Goal: Information Seeking & Learning: Learn about a topic

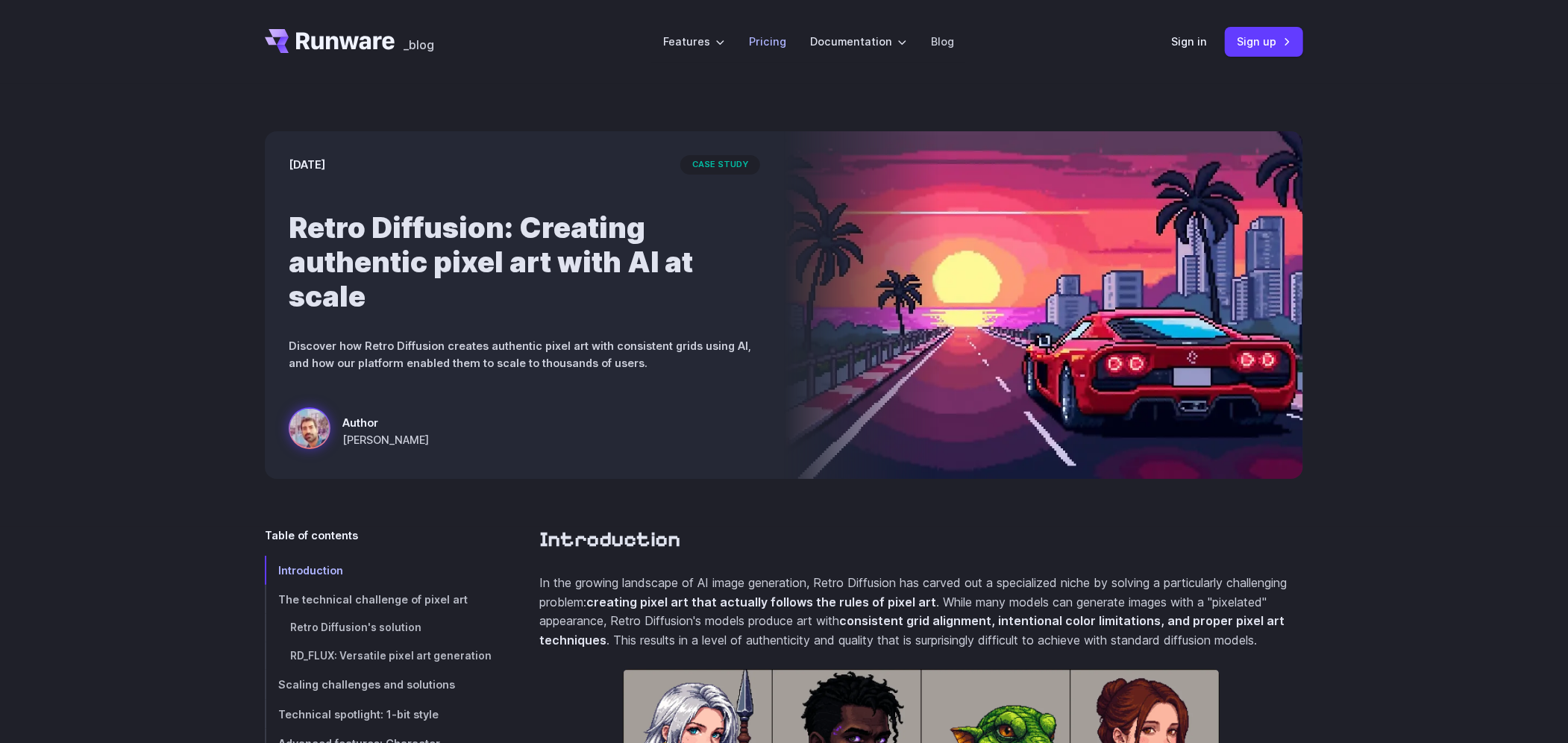
click at [775, 44] on link "Pricing" at bounding box center [767, 41] width 38 height 17
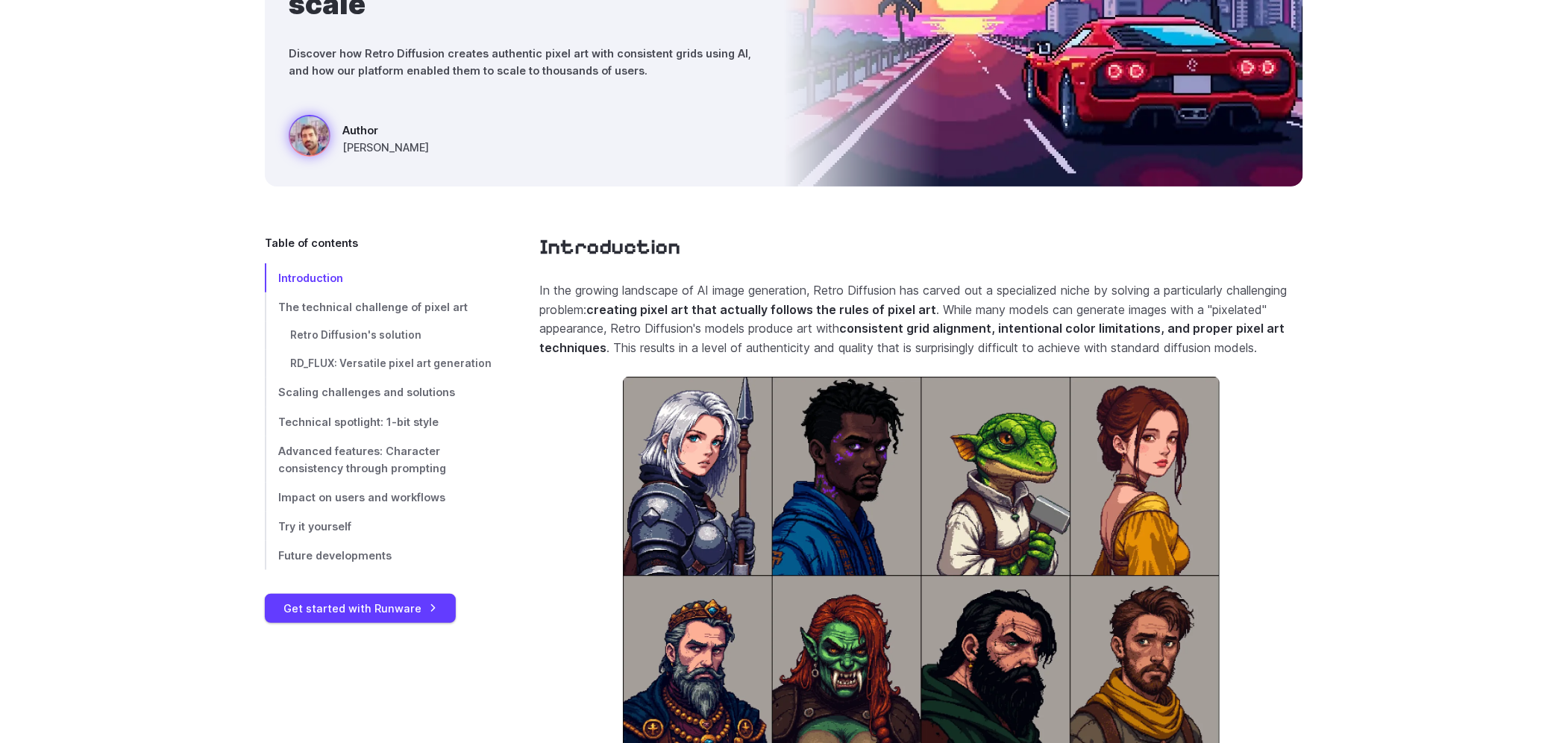
scroll to position [298, 0]
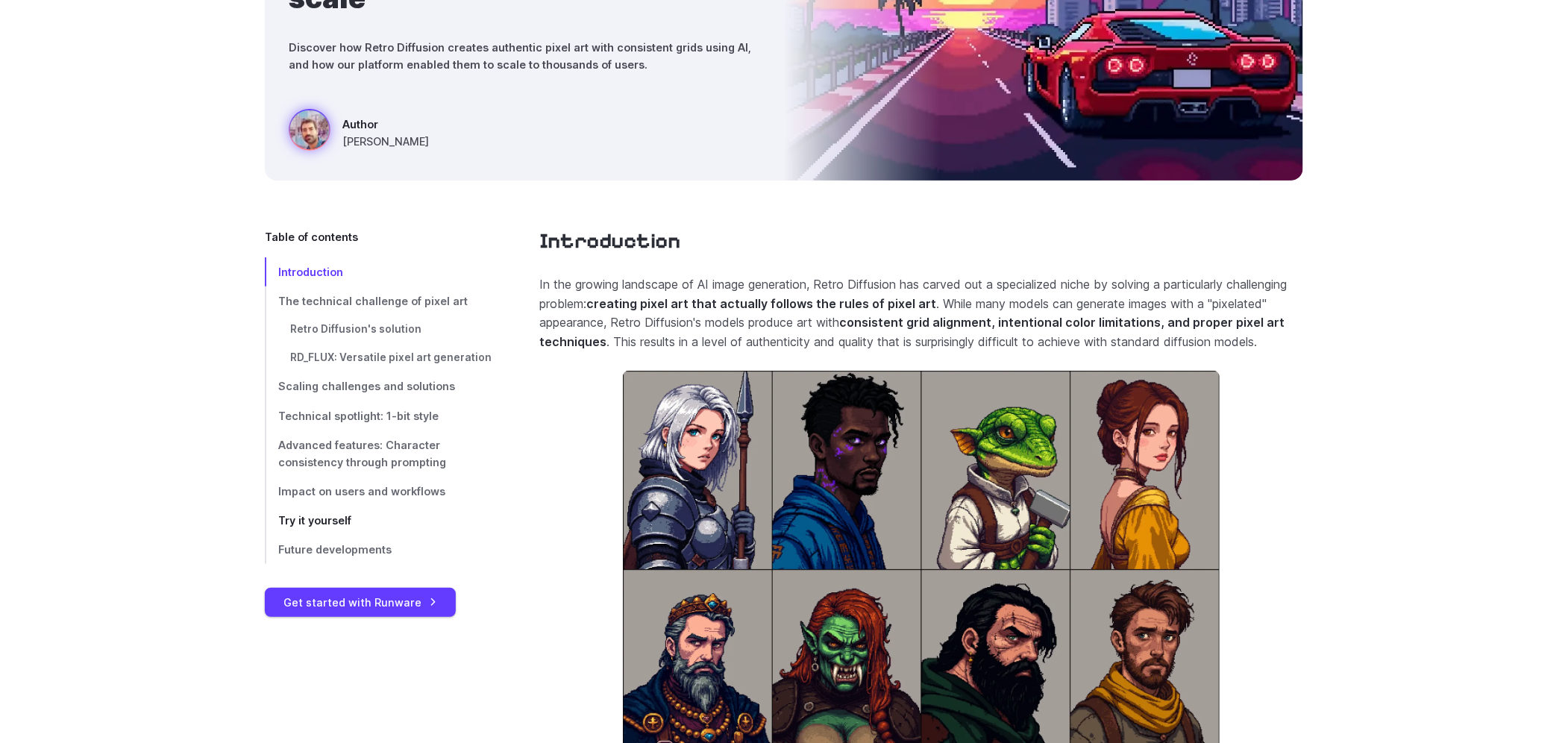
click at [344, 524] on span "Try it yourself" at bounding box center [314, 521] width 73 height 13
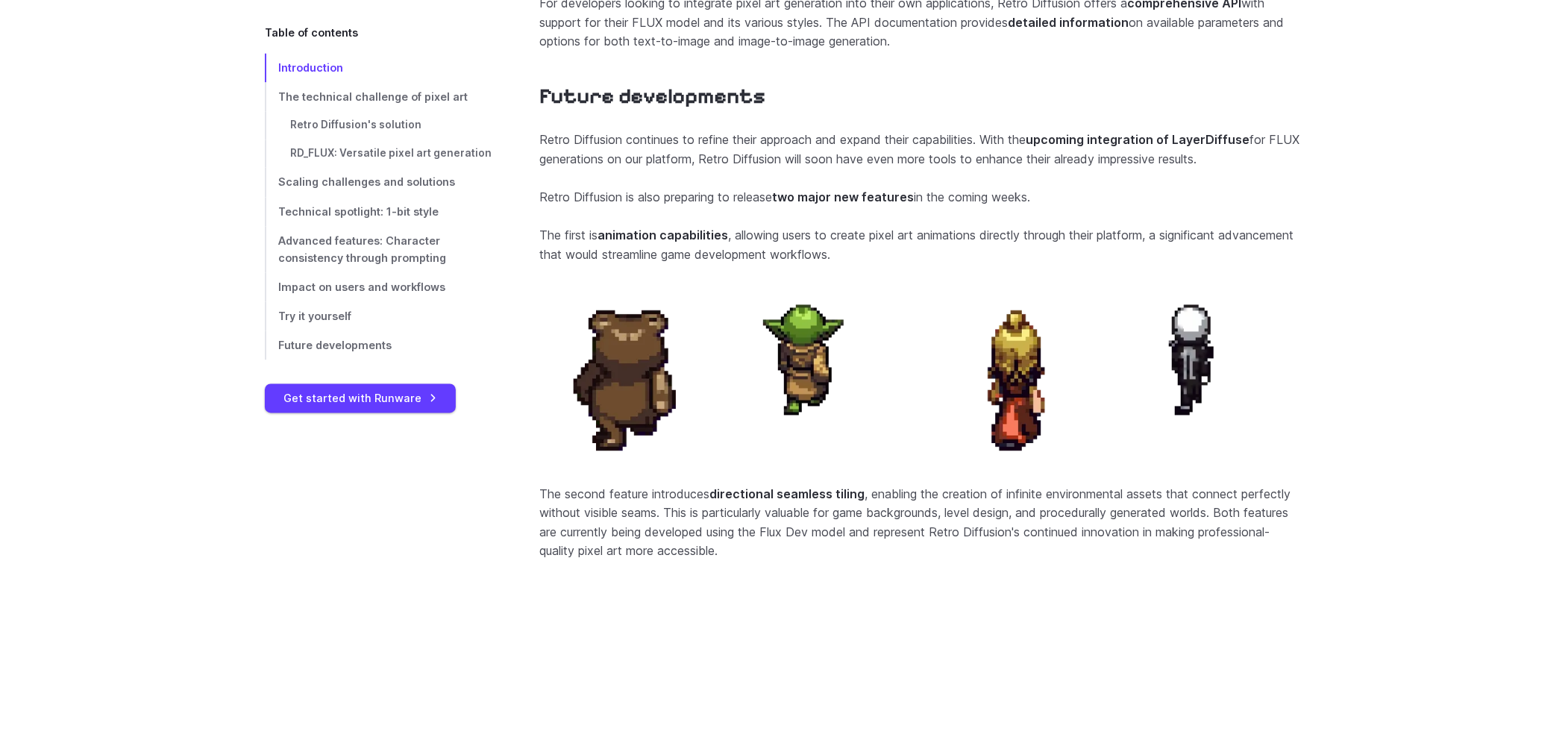
scroll to position [5919, 0]
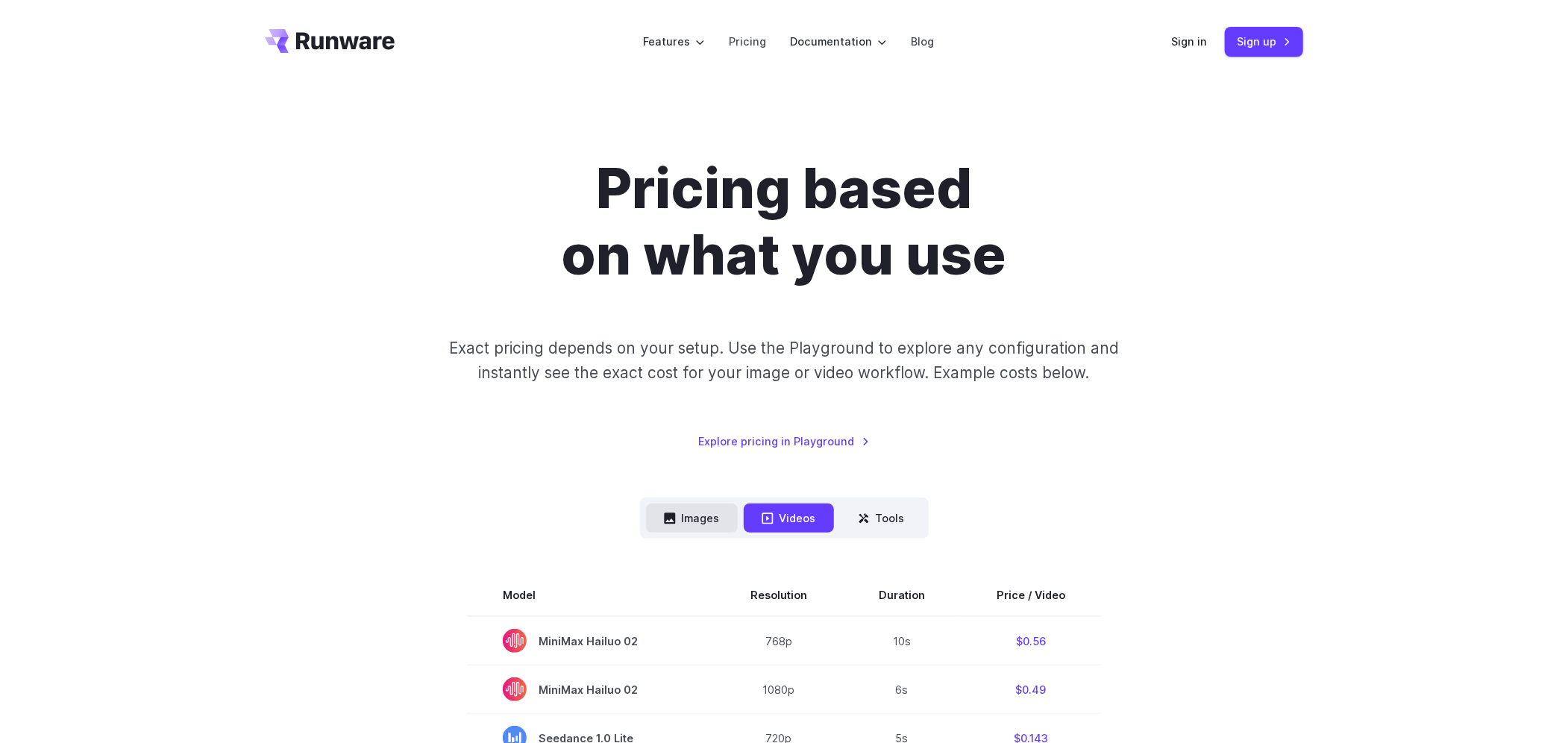
click at [710, 515] on button "Images" at bounding box center [692, 518] width 92 height 29
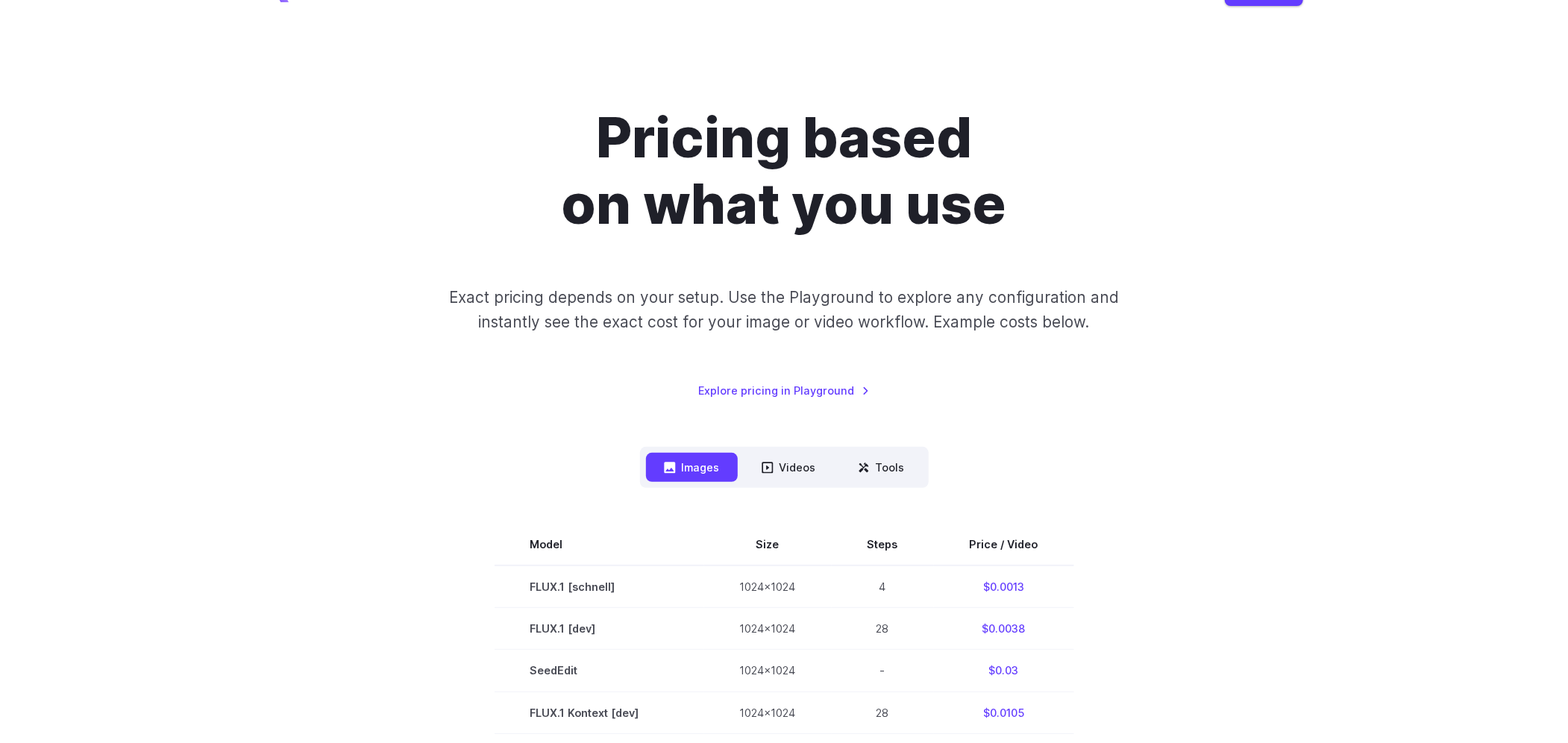
scroll to position [74, 0]
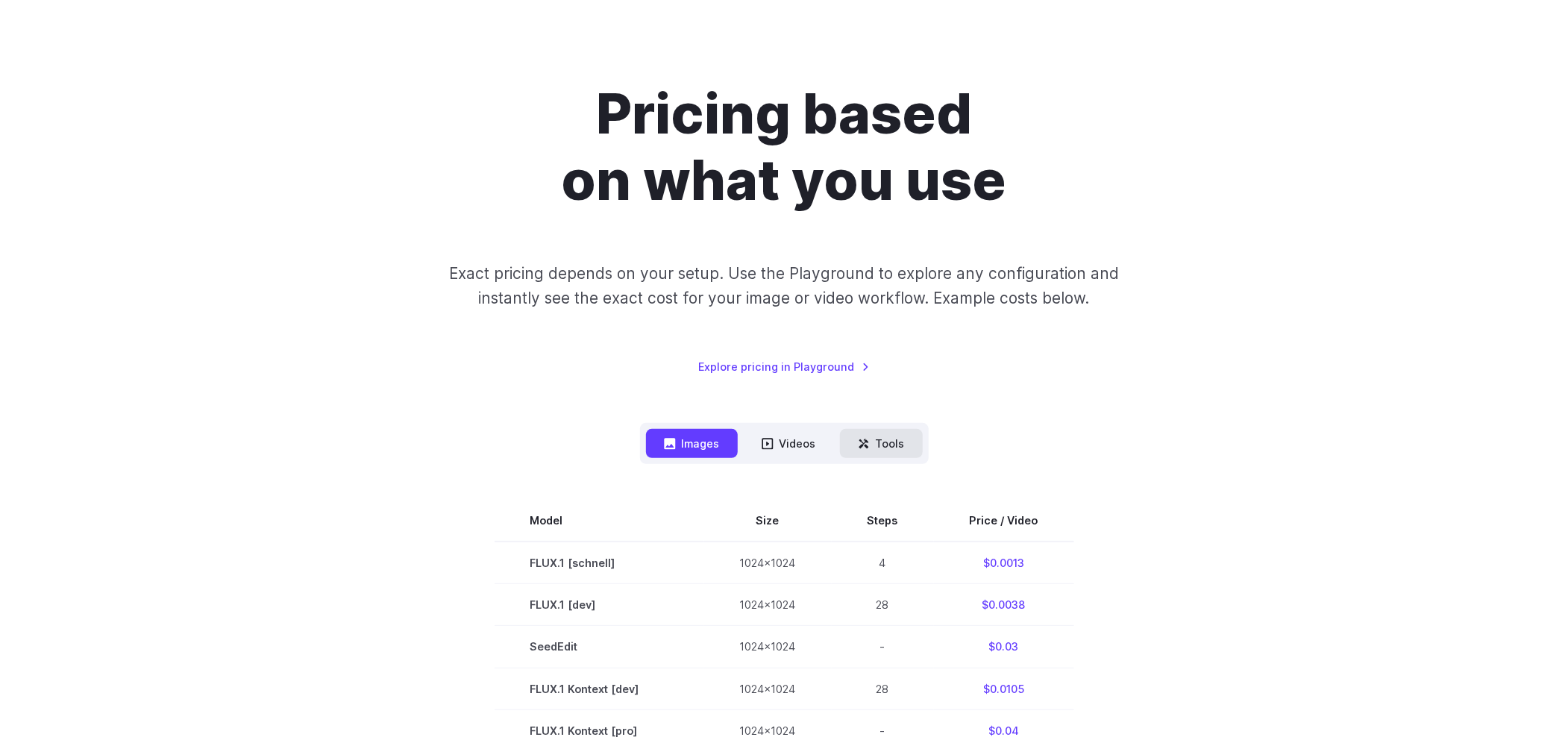
click at [855, 444] on button "Tools" at bounding box center [881, 444] width 83 height 29
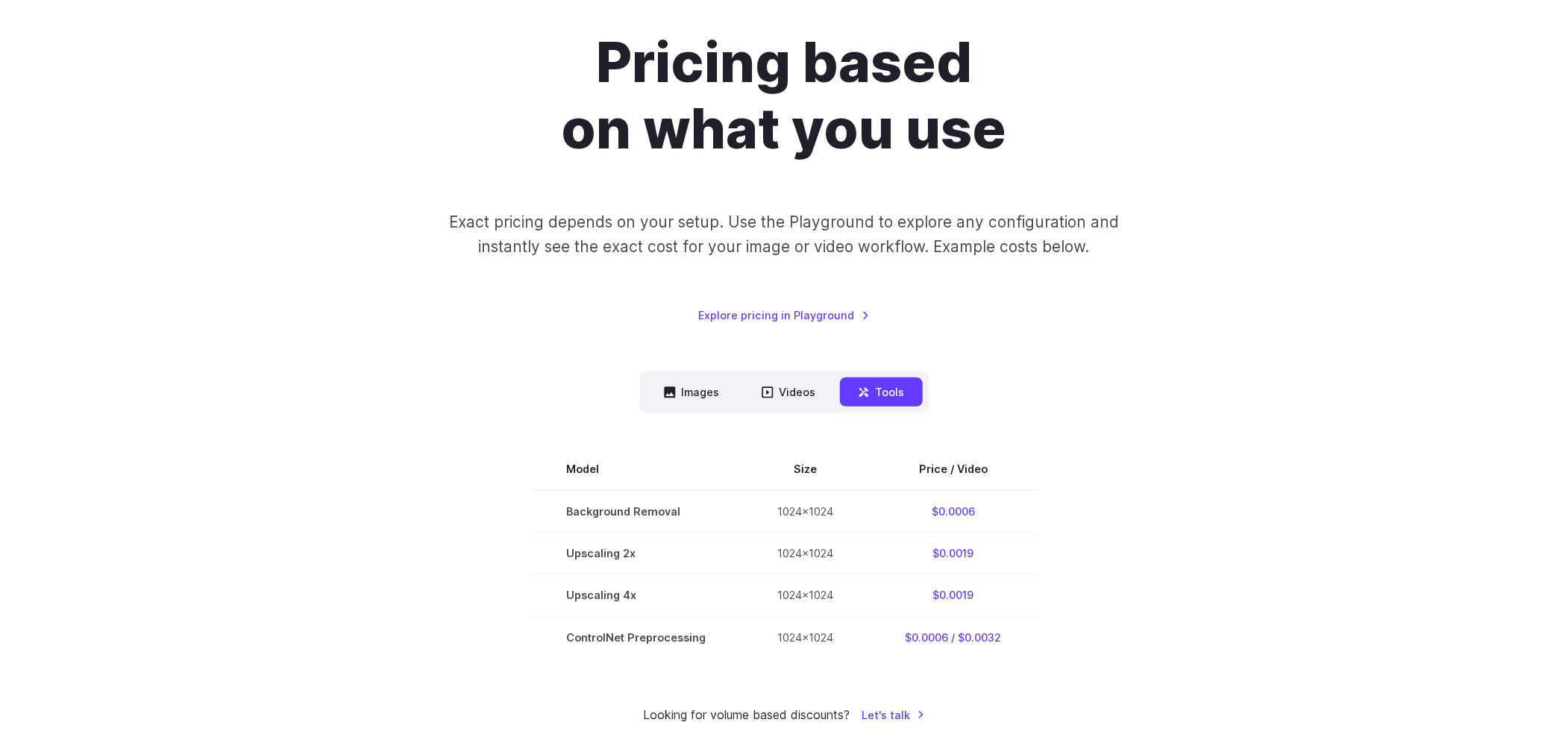
scroll to position [150, 0]
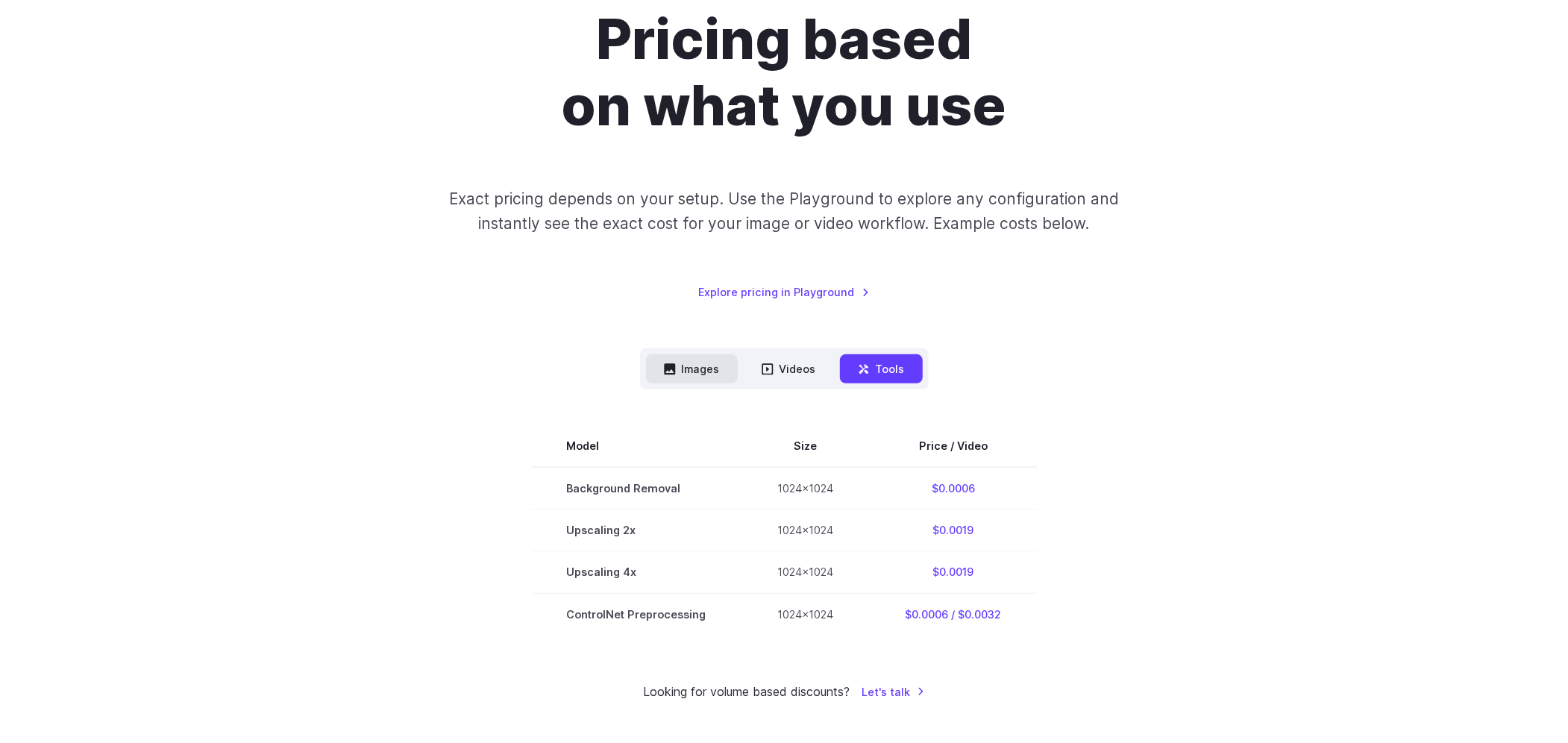
click at [687, 370] on button "Images" at bounding box center [692, 369] width 92 height 29
